Goal: Task Accomplishment & Management: Use online tool/utility

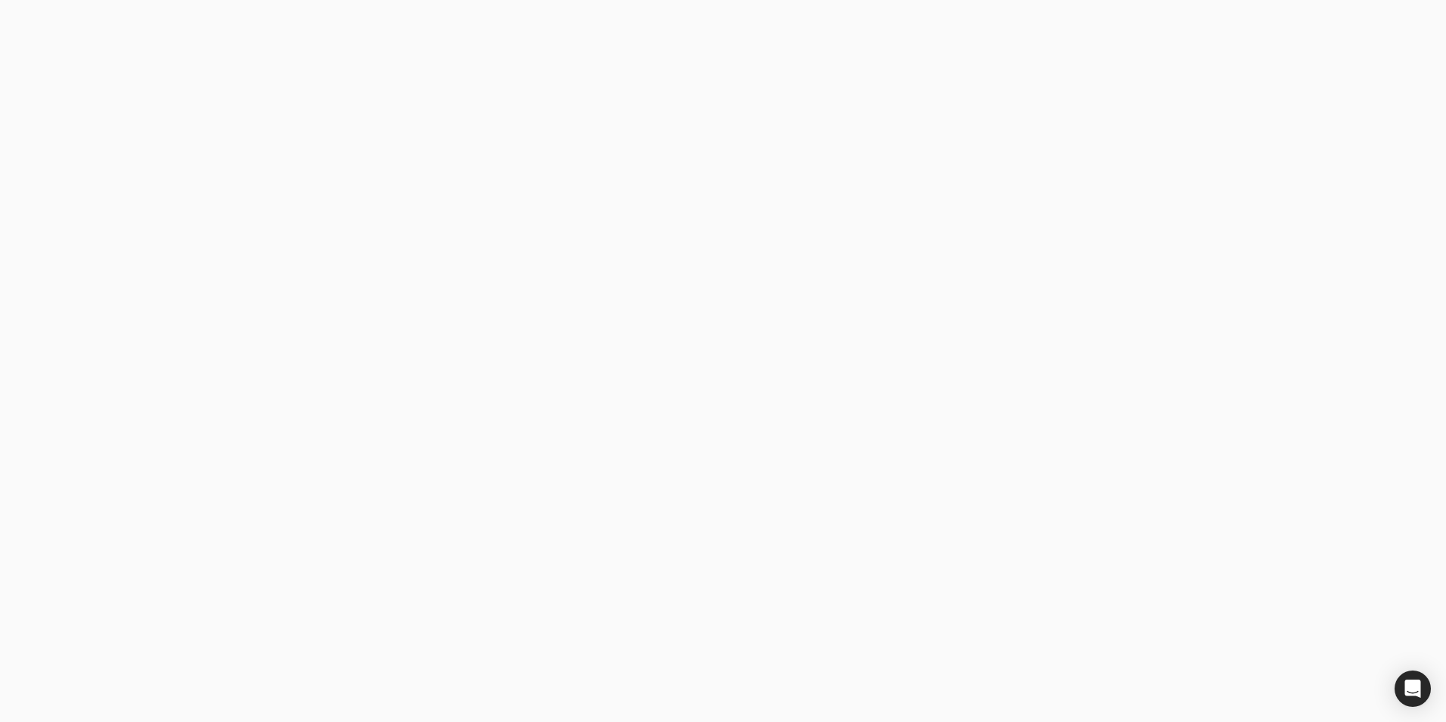
type email "[PERSON_NAME][EMAIL_ADDRESS][PERSON_NAME][DOMAIN_NAME]"
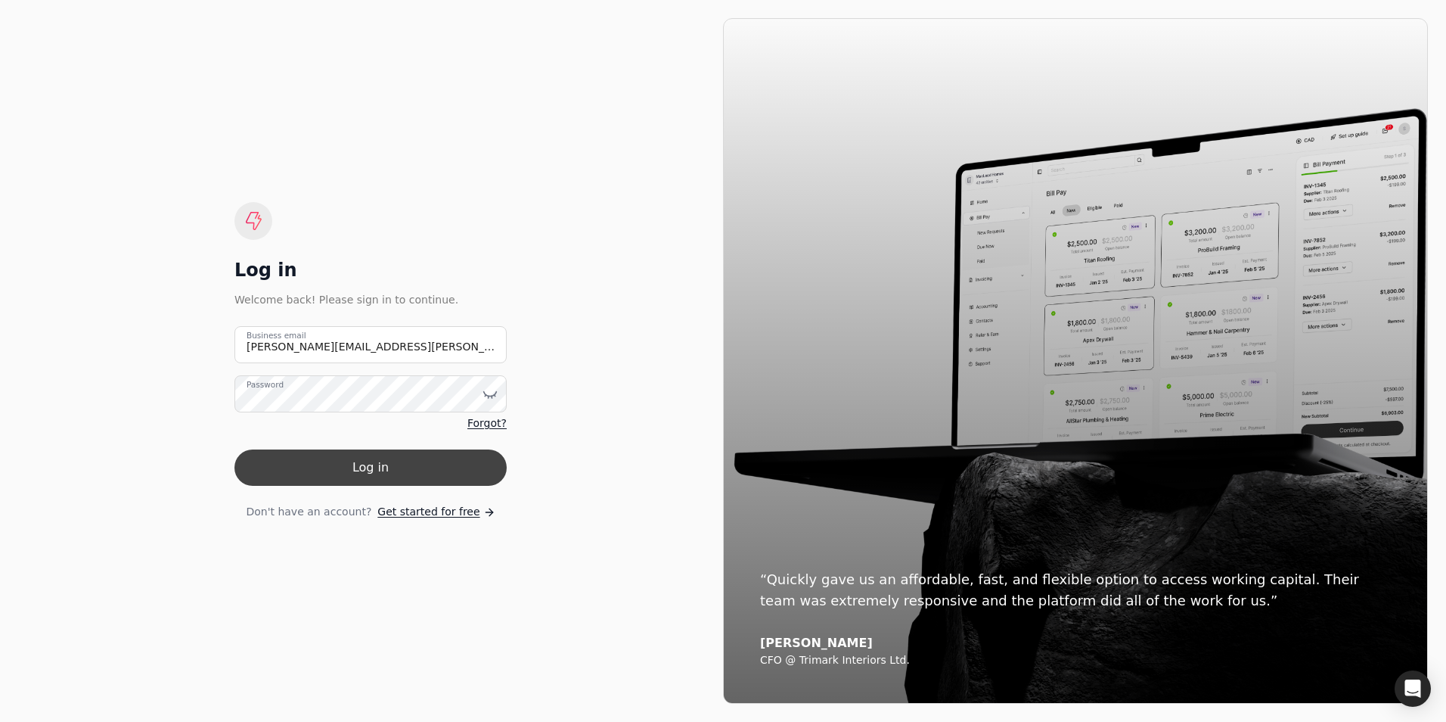
click at [411, 480] on button "Log in" at bounding box center [370, 467] width 272 height 36
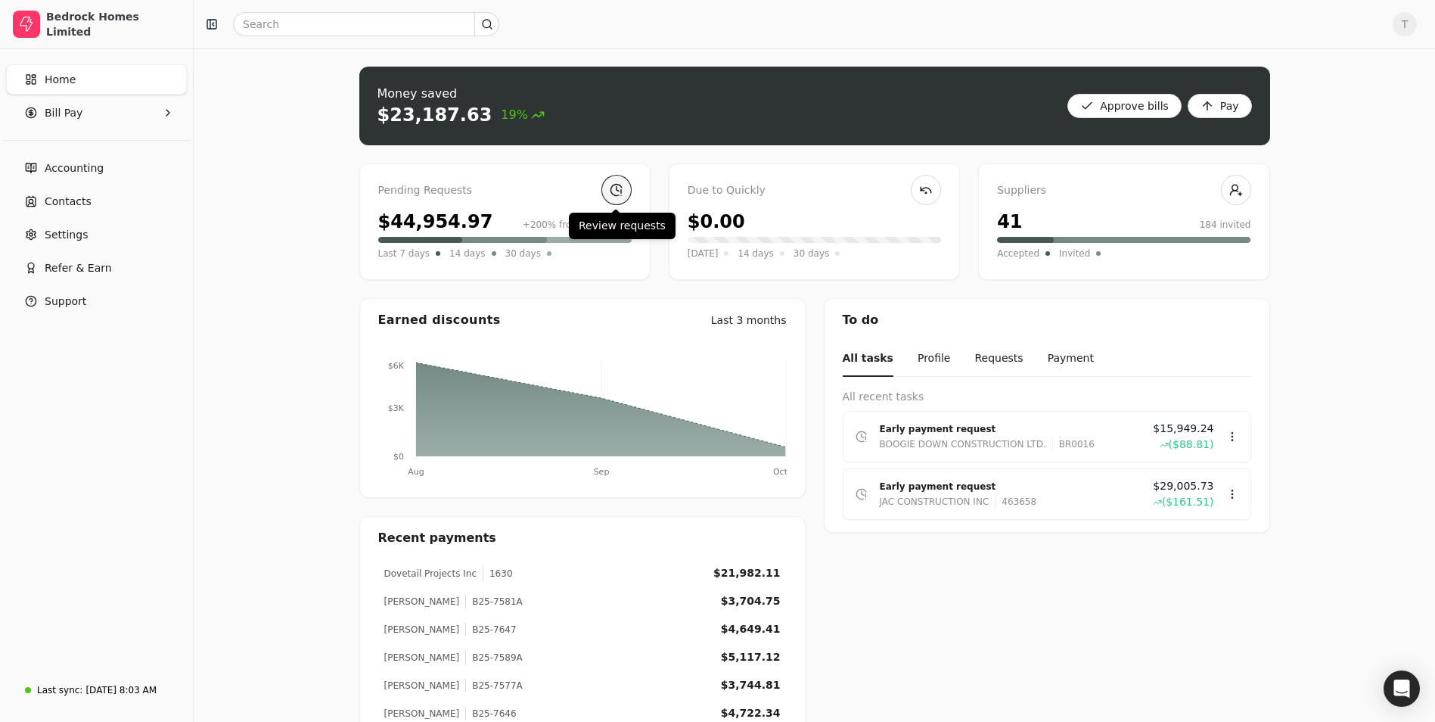
click at [619, 189] on link at bounding box center [616, 190] width 30 height 30
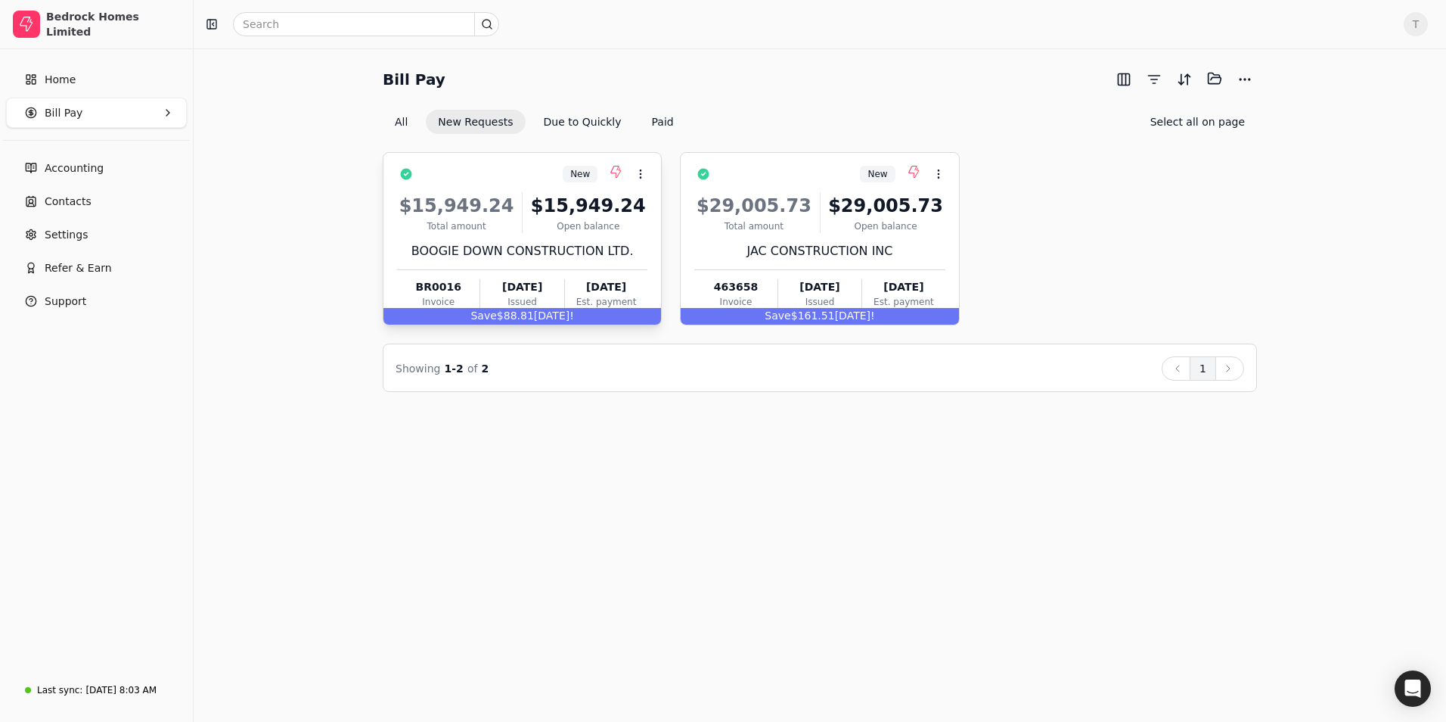
click at [583, 234] on div "$15,949.24 Total amount $15,949.24 Open balance BOOGIE DOWN CONSTRUCTION LTD. B…" at bounding box center [522, 247] width 250 height 129
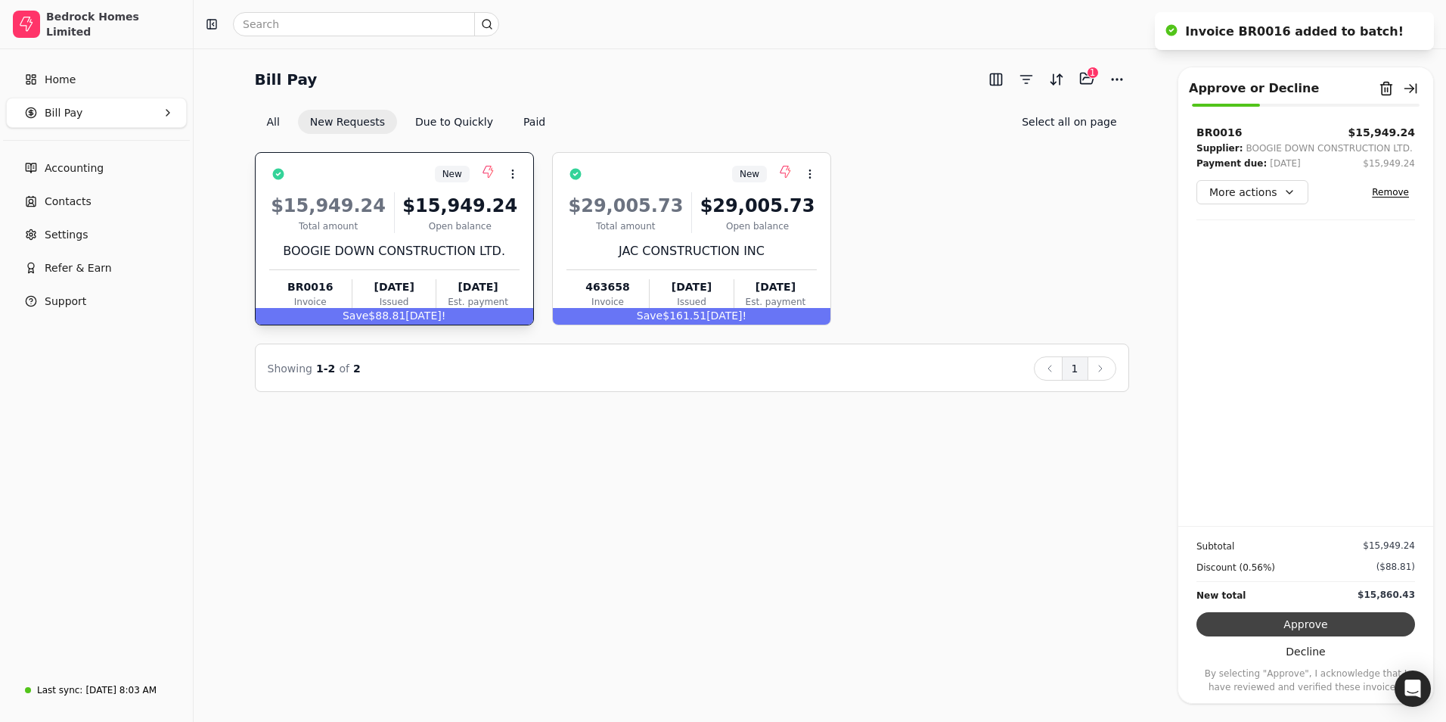
click at [1312, 621] on button "Approve" at bounding box center [1306, 624] width 219 height 24
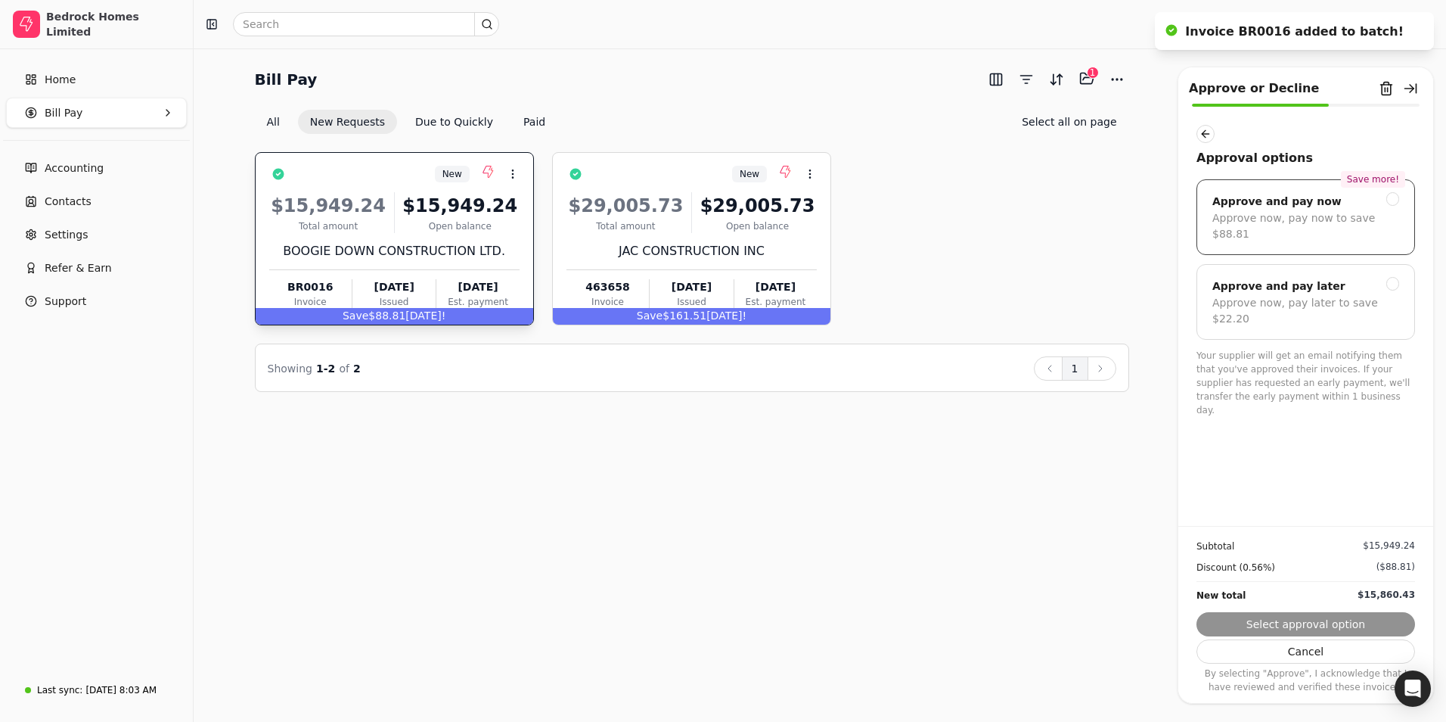
click at [1324, 221] on div "Approve now, pay now to save $88.81" at bounding box center [1305, 226] width 187 height 32
click at [1287, 623] on button "Next" at bounding box center [1306, 624] width 219 height 24
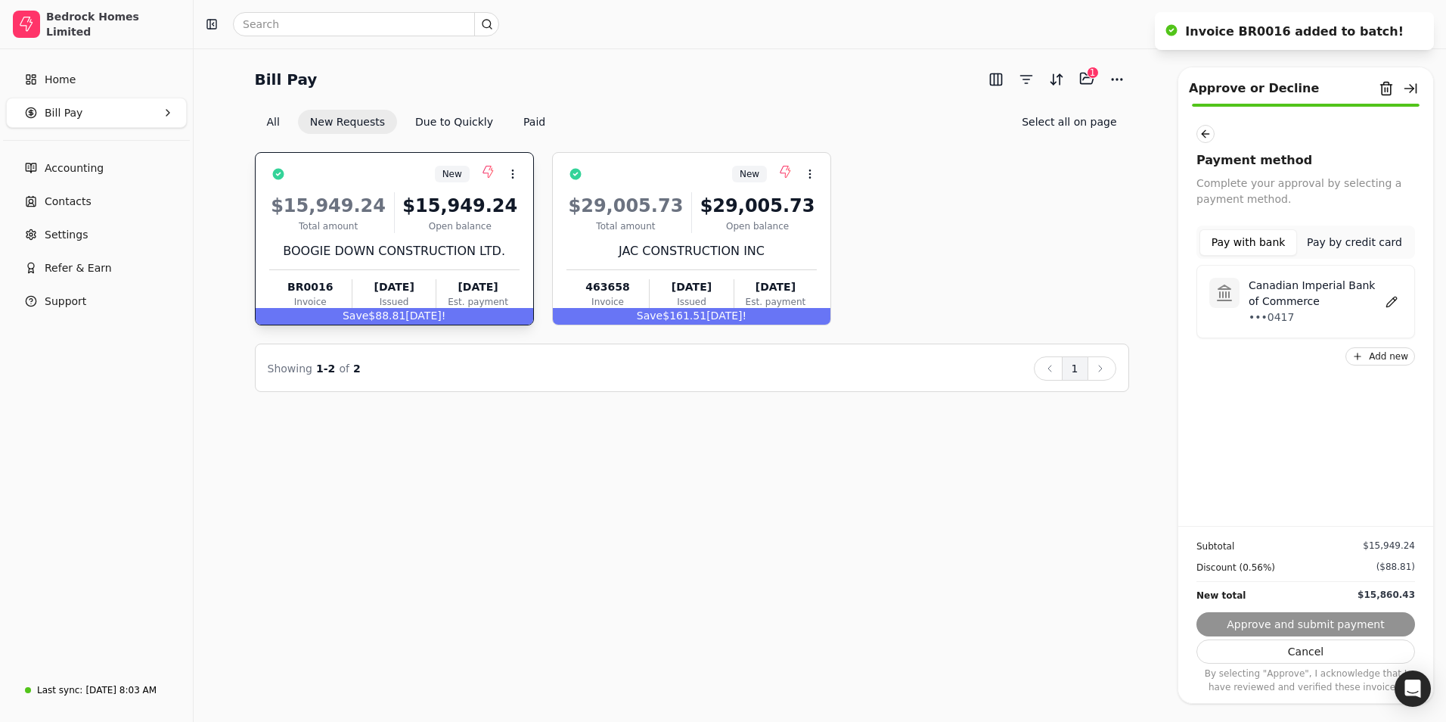
click at [1305, 316] on p "•••0417" at bounding box center [1315, 317] width 132 height 16
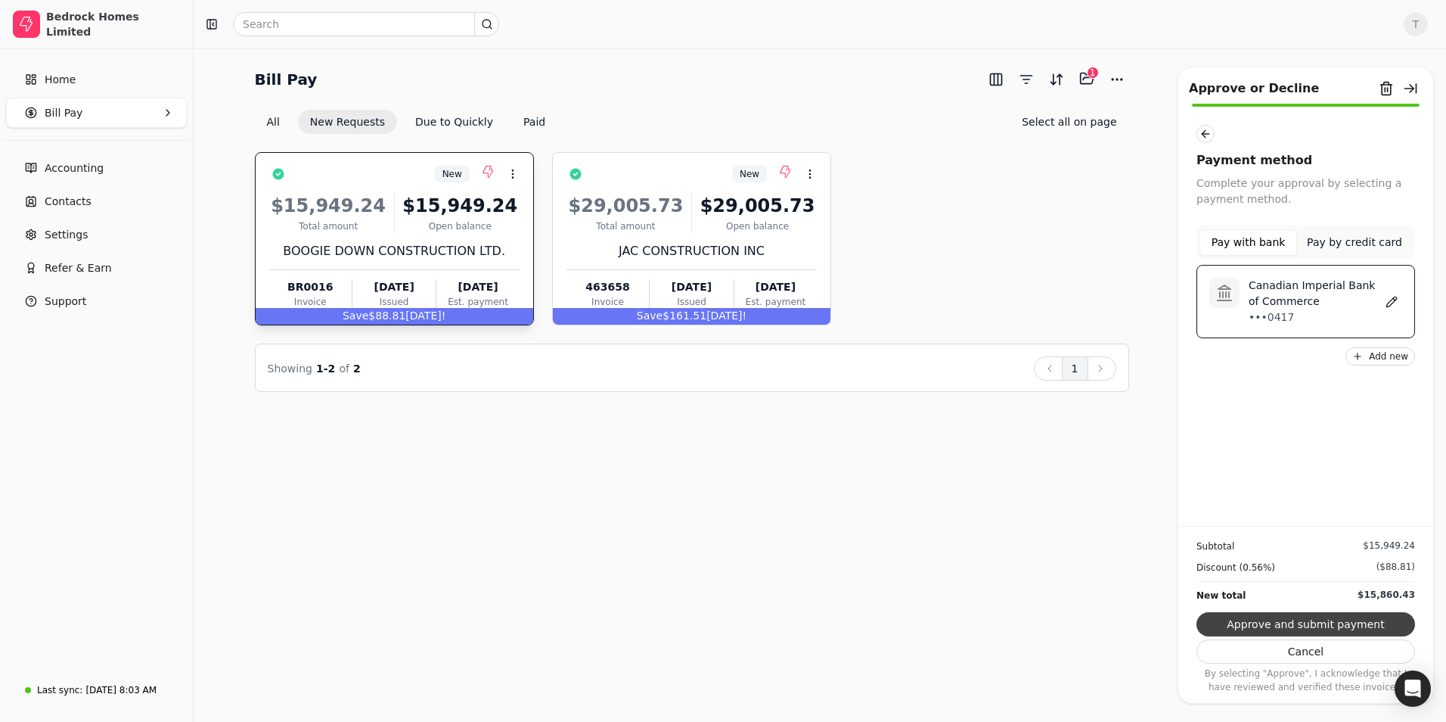
click at [1307, 623] on button "Approve and submit payment" at bounding box center [1306, 624] width 219 height 24
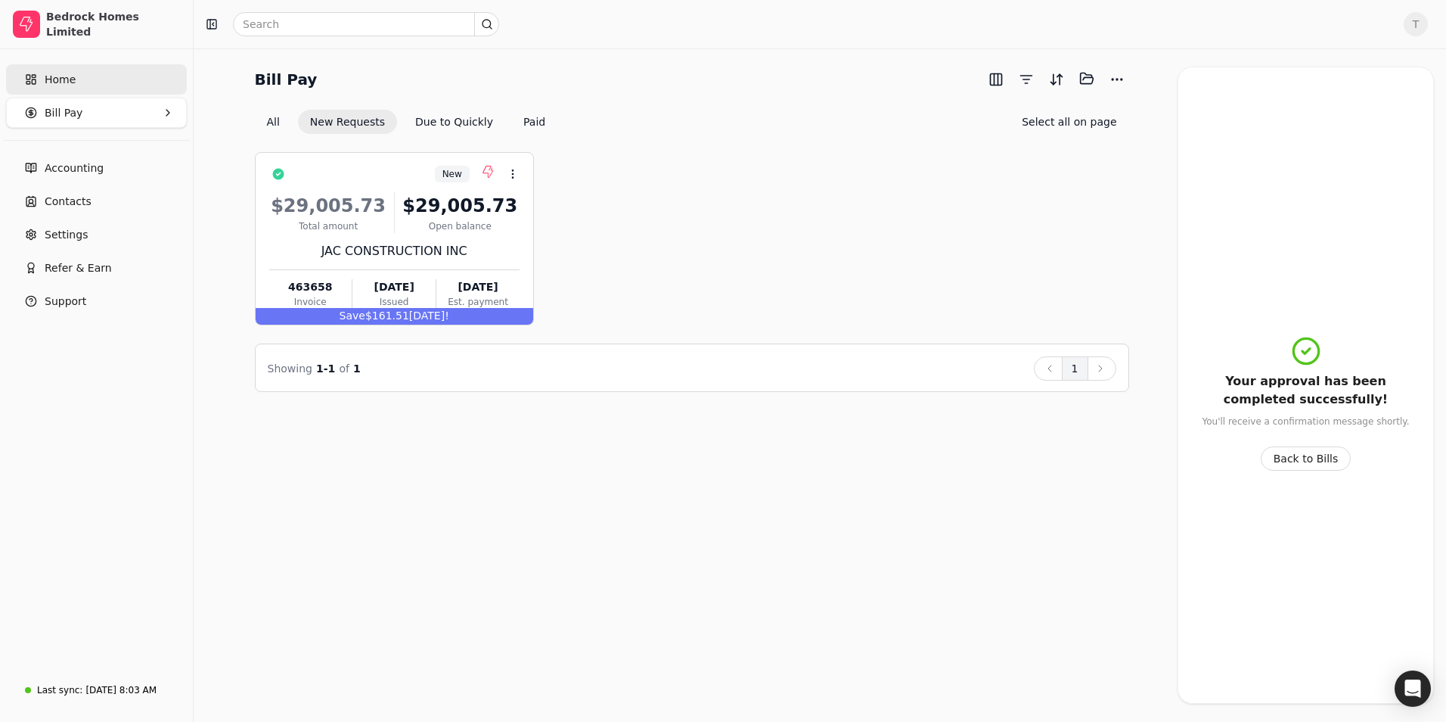
click at [70, 78] on span "Home" at bounding box center [60, 80] width 31 height 16
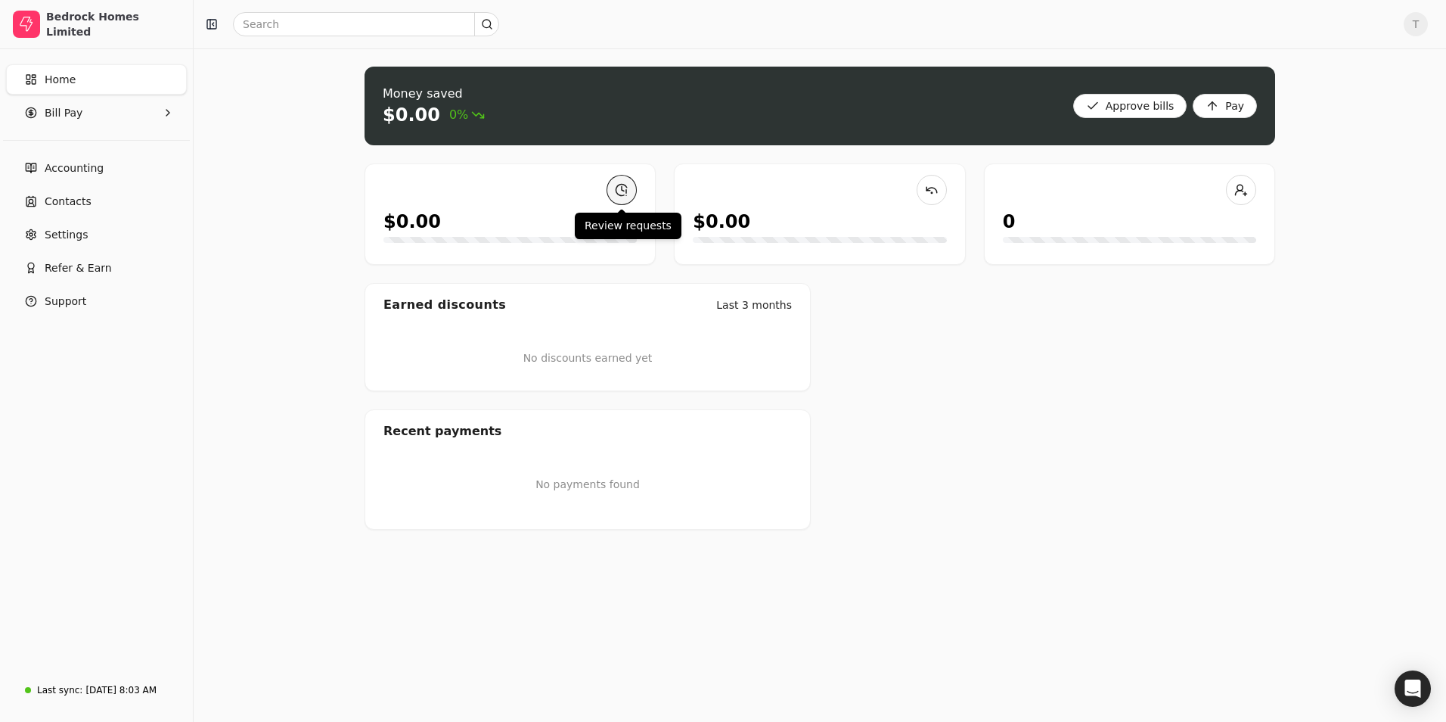
click at [615, 197] on link at bounding box center [622, 190] width 30 height 30
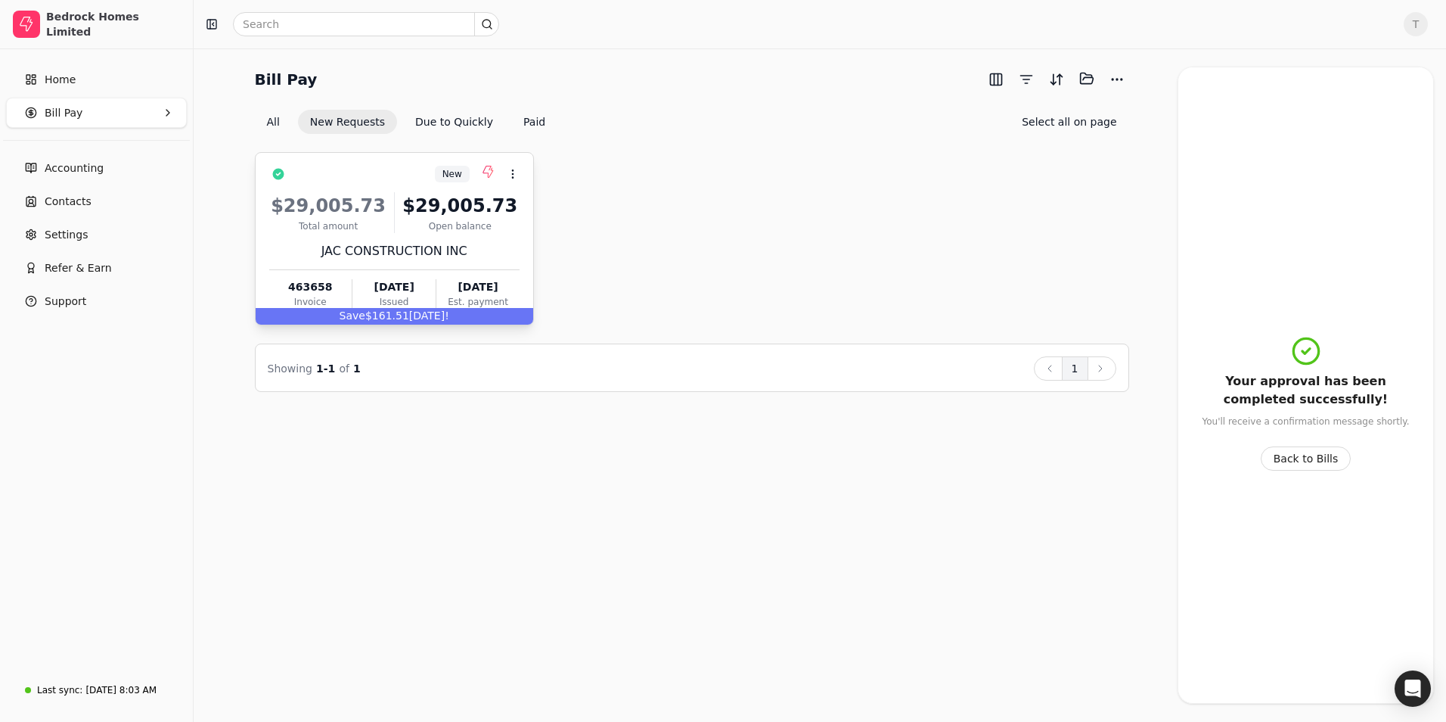
click at [409, 207] on div "$29,005.73" at bounding box center [460, 205] width 119 height 27
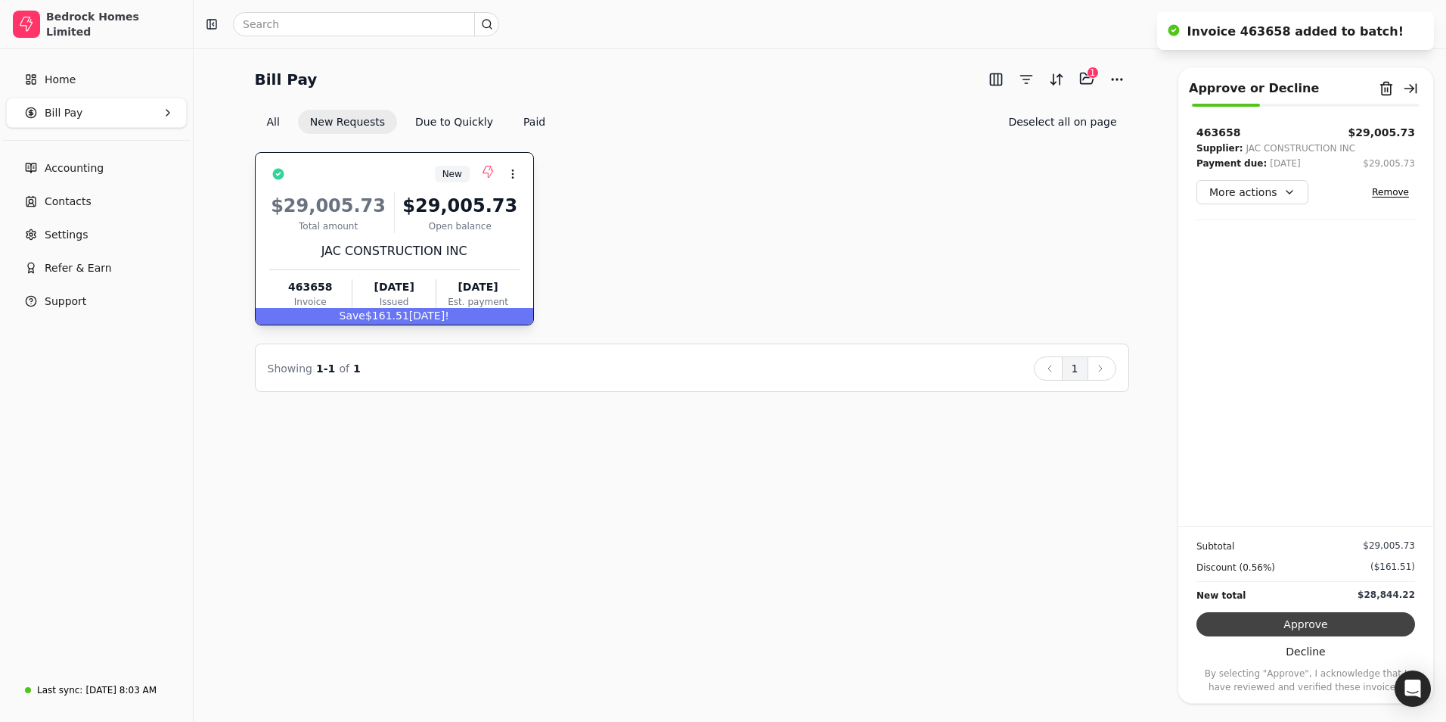
click at [1307, 619] on button "Approve" at bounding box center [1306, 624] width 219 height 24
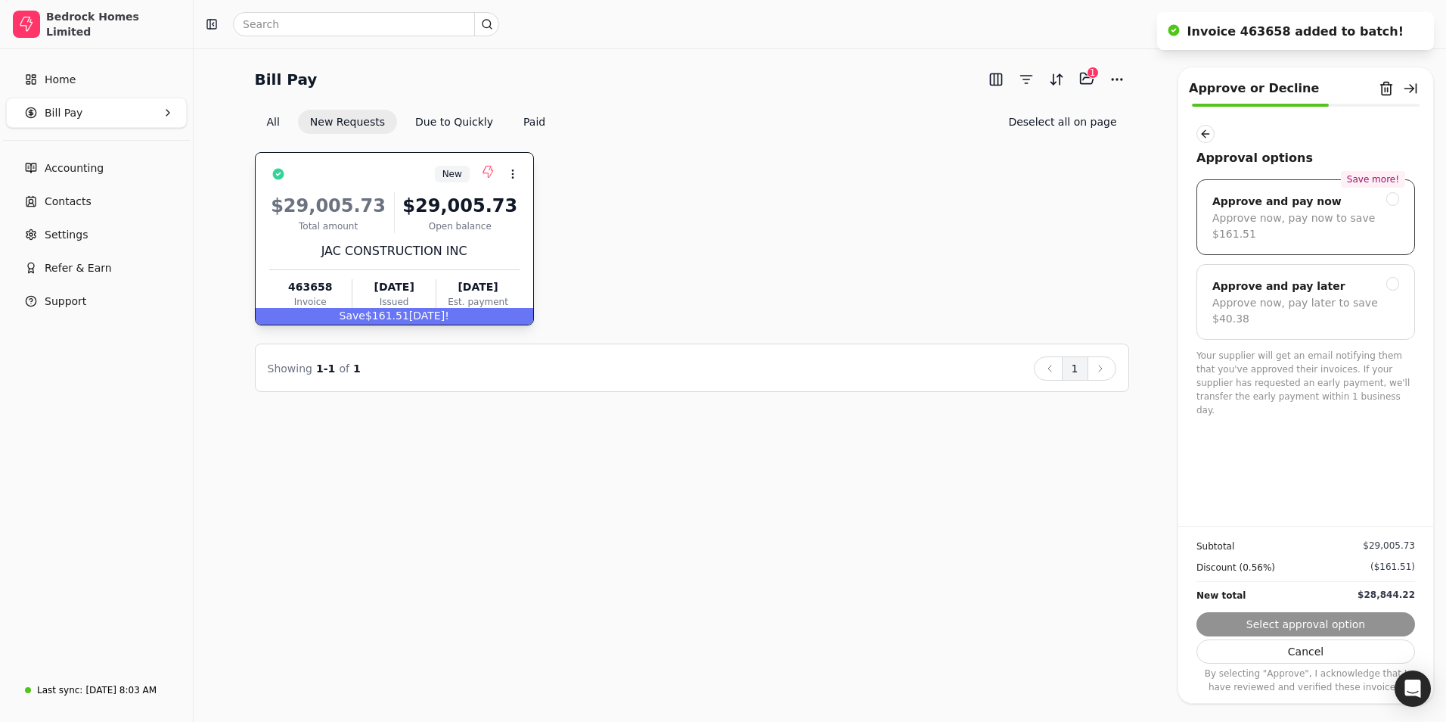
click at [1282, 213] on div "Approve now, pay now to save $161.51" at bounding box center [1305, 226] width 187 height 32
click at [1296, 615] on button "Next" at bounding box center [1306, 624] width 219 height 24
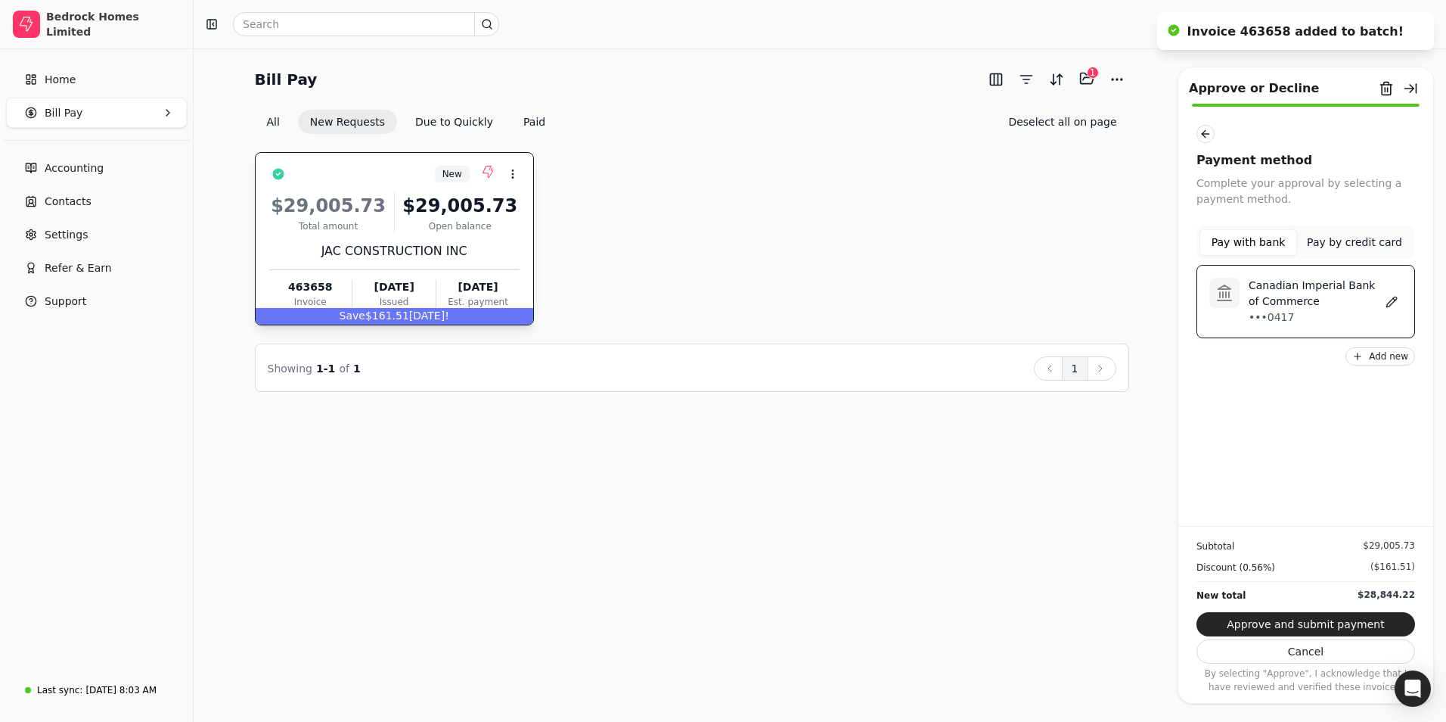
click at [1311, 303] on p "Canadian Imperial Bank of Commerce" at bounding box center [1315, 294] width 132 height 32
click at [1316, 619] on button "Approve and submit payment" at bounding box center [1306, 624] width 219 height 24
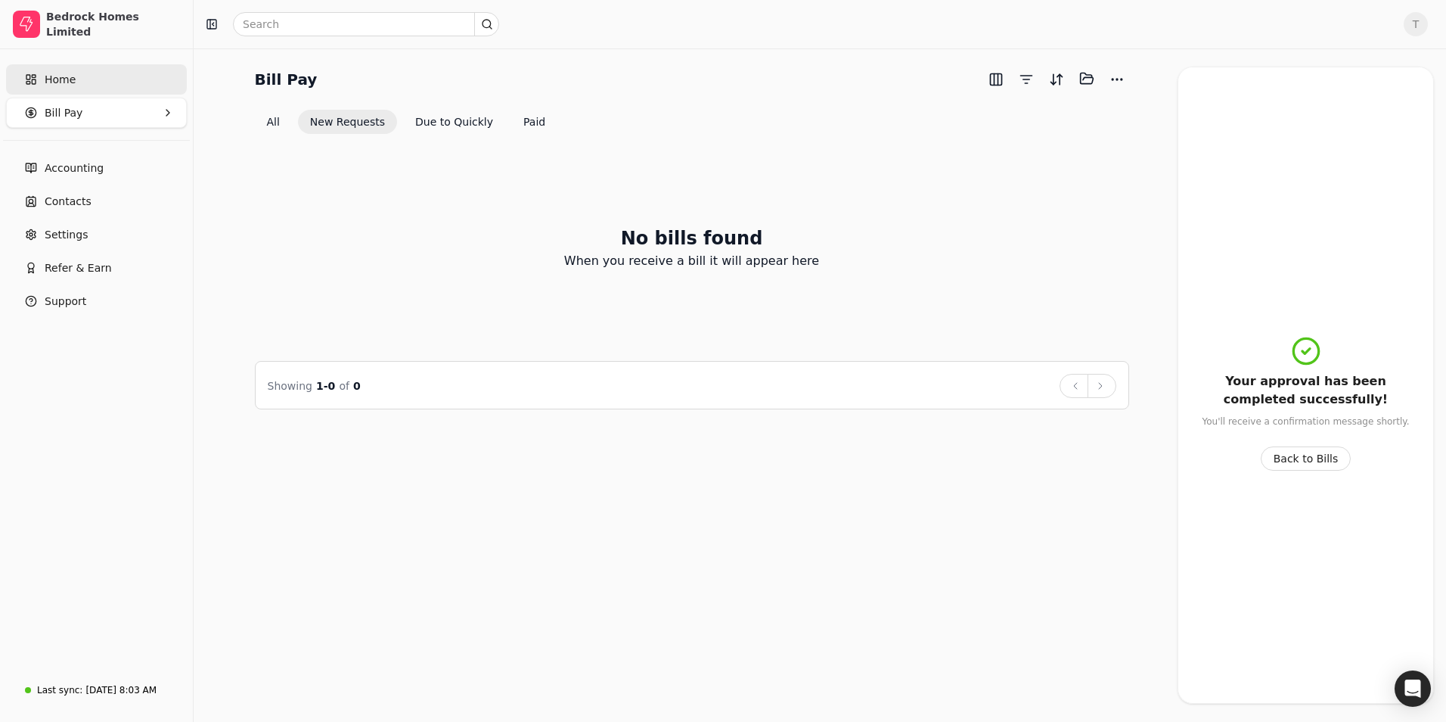
click at [90, 79] on link "Home" at bounding box center [96, 79] width 181 height 30
